Goal: Go to known website: Go to known website

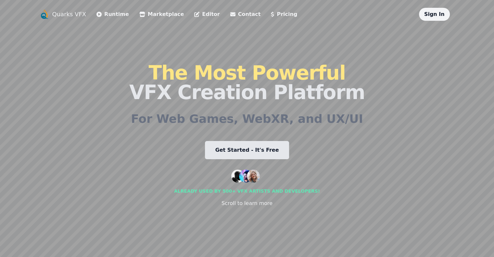
click at [444, 14] on link "Sign In" at bounding box center [434, 14] width 20 height 6
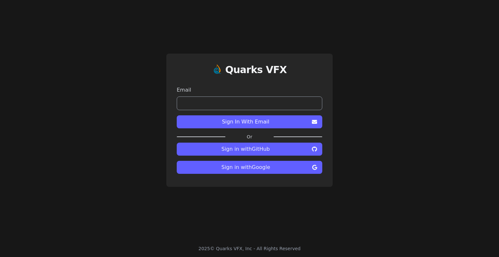
click at [268, 104] on input "email" at bounding box center [249, 103] width 145 height 14
click at [379, 93] on div "Quarks VFX Email Sign In With Email Or Sign in with GitHub Sign in with Google" at bounding box center [249, 120] width 499 height 240
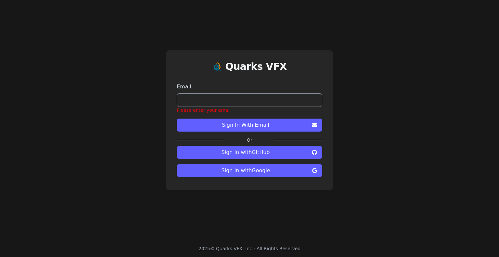
click at [274, 173] on span "Sign in with Google" at bounding box center [246, 171] width 128 height 8
